Goal: Obtain resource: Download file/media

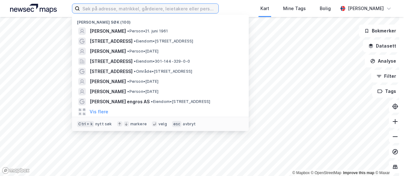
click at [155, 6] on input at bounding box center [149, 8] width 139 height 9
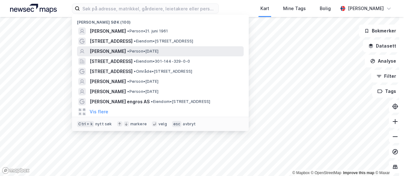
click at [142, 55] on div "[PERSON_NAME] • Person • [DATE]" at bounding box center [166, 52] width 153 height 8
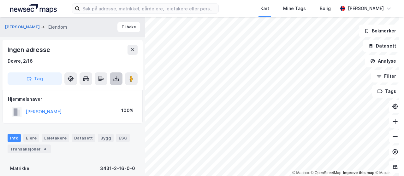
click at [112, 78] on button at bounding box center [116, 79] width 13 height 13
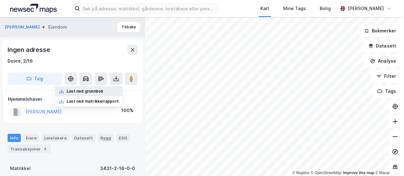
click at [94, 92] on div "Last ned grunnbok" at bounding box center [85, 91] width 37 height 5
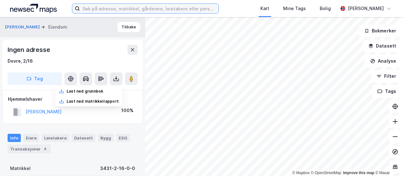
click at [112, 11] on input at bounding box center [149, 8] width 139 height 9
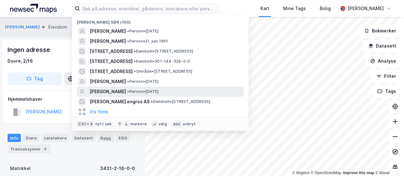
click at [111, 90] on span "[PERSON_NAME]" at bounding box center [108, 92] width 36 height 8
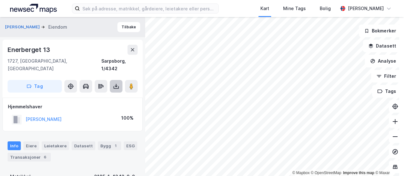
click at [119, 83] on icon at bounding box center [116, 86] width 6 height 6
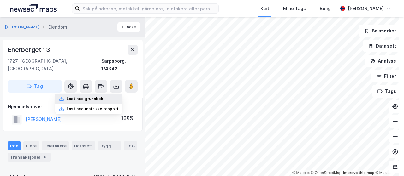
click at [92, 97] on div "Last ned grunnbok" at bounding box center [85, 99] width 37 height 5
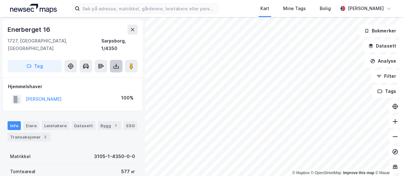
click at [114, 63] on icon at bounding box center [116, 66] width 6 height 6
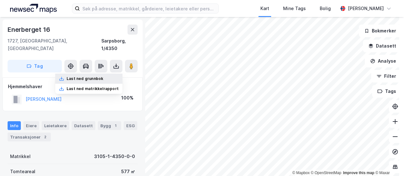
click at [97, 76] on div "Last ned grunnbok" at bounding box center [85, 78] width 37 height 5
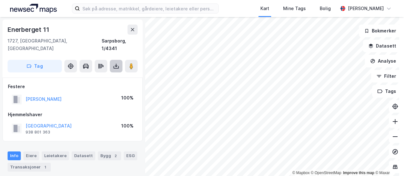
click at [117, 63] on icon at bounding box center [116, 66] width 6 height 6
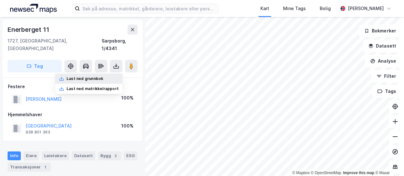
click at [100, 76] on div "Last ned grunnbok" at bounding box center [85, 78] width 37 height 5
click at [98, 76] on div "Last ned grunnbok" at bounding box center [85, 78] width 37 height 5
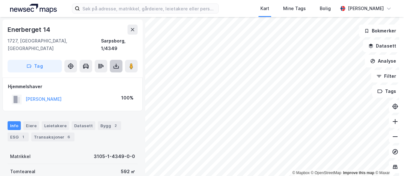
click at [114, 63] on icon at bounding box center [116, 66] width 6 height 6
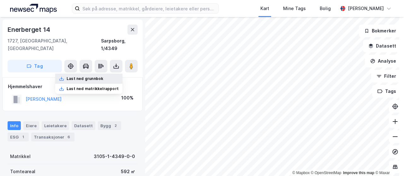
click at [94, 76] on div "Last ned grunnbok" at bounding box center [85, 78] width 37 height 5
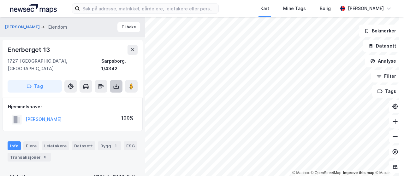
click at [119, 83] on icon at bounding box center [116, 86] width 6 height 6
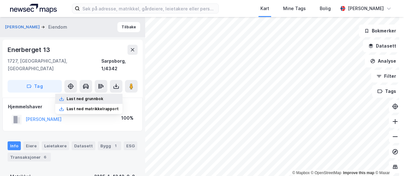
click at [93, 97] on div "Last ned grunnbok" at bounding box center [85, 99] width 37 height 5
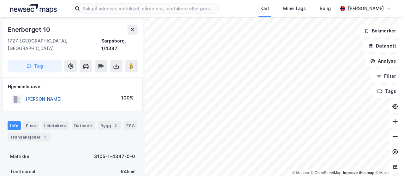
click at [0, 0] on button "[PERSON_NAME]" at bounding box center [0, 0] width 0 height 0
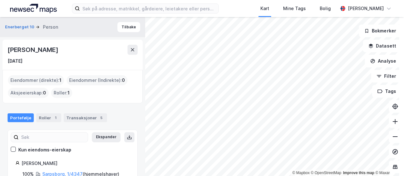
click at [249, 9] on div "Kart Mine Tags Bolig [PERSON_NAME]" at bounding box center [202, 8] width 404 height 17
